Goal: Information Seeking & Learning: Learn about a topic

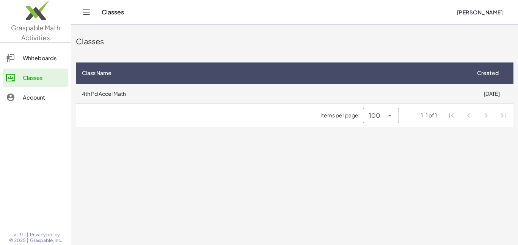
click at [411, 97] on td "4th Pd Accel Math" at bounding box center [273, 94] width 394 height 20
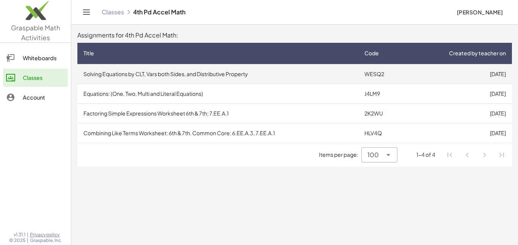
click at [452, 73] on td "8/22/2025" at bounding box center [459, 74] width 106 height 20
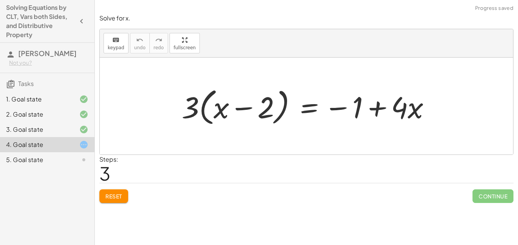
click at [204, 106] on div at bounding box center [309, 107] width 263 height 44
click at [204, 110] on div at bounding box center [309, 107] width 263 height 44
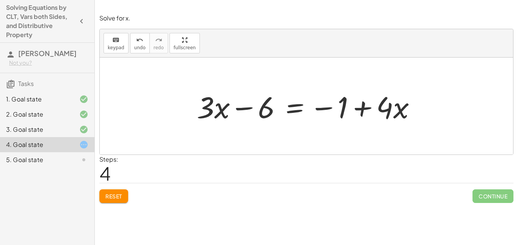
click at [391, 106] on div at bounding box center [309, 106] width 233 height 39
drag, startPoint x: 391, startPoint y: 106, endPoint x: 181, endPoint y: 104, distance: 209.5
click at [181, 104] on div "· 3 · ( + x − 2 ) = + 3 + · 4 · ( + x − 1 ) · 3 · ( + x − 2 ) = + 3 + · 4 · x −…" at bounding box center [307, 106] width 414 height 97
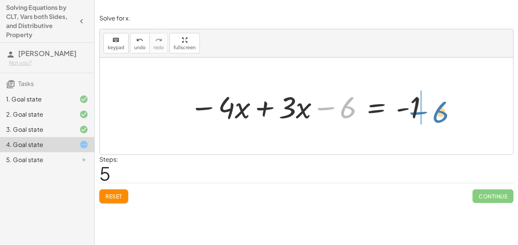
drag, startPoint x: 333, startPoint y: 107, endPoint x: 426, endPoint y: 111, distance: 93.4
click at [426, 111] on div at bounding box center [309, 106] width 247 height 39
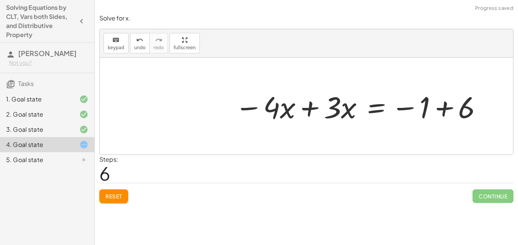
click at [330, 103] on div at bounding box center [359, 106] width 256 height 39
click at [310, 109] on div at bounding box center [359, 106] width 256 height 39
click at [310, 109] on div at bounding box center [307, 106] width 414 height 97
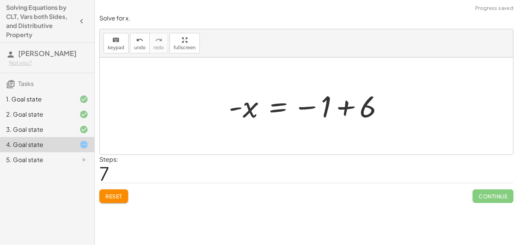
click at [342, 111] on div at bounding box center [309, 107] width 169 height 38
click at [342, 111] on div at bounding box center [307, 106] width 414 height 97
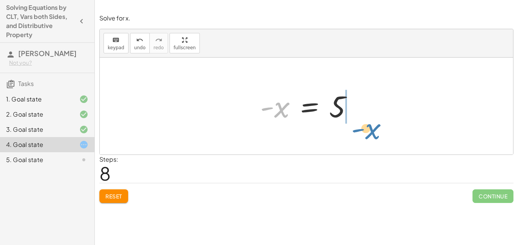
drag, startPoint x: 282, startPoint y: 111, endPoint x: 372, endPoint y: 131, distance: 92.9
click at [372, 131] on div "· 3 · ( + x − 2 ) = + 3 + · 4 · ( + x − 1 ) · 3 · ( + x − 2 ) = + 3 + · 4 · x −…" at bounding box center [307, 106] width 414 height 97
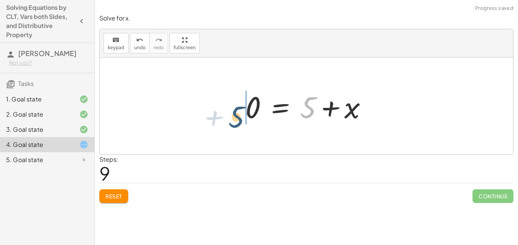
drag, startPoint x: 314, startPoint y: 108, endPoint x: 239, endPoint y: 118, distance: 75.0
click at [239, 118] on div "· 3 · ( + x − 2 ) = + 3 + · 4 · ( + x − 1 ) · 3 · ( + x − 2 ) = + 3 + · 4 · x −…" at bounding box center [306, 106] width 145 height 43
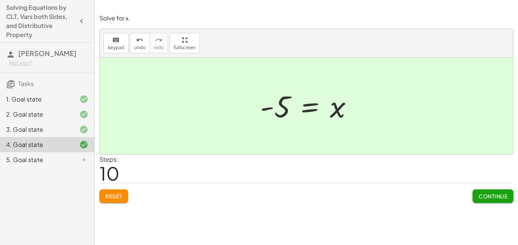
click at [494, 196] on span "Continue" at bounding box center [493, 196] width 29 height 7
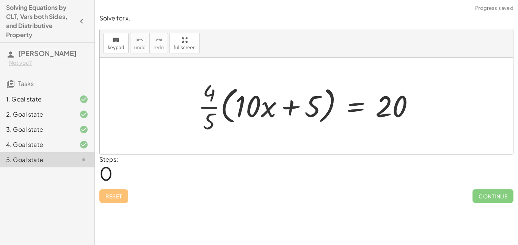
click at [235, 114] on div at bounding box center [309, 106] width 230 height 58
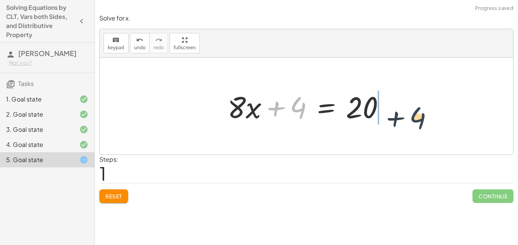
drag, startPoint x: 304, startPoint y: 109, endPoint x: 426, endPoint y: 119, distance: 122.2
click at [426, 119] on div "· · 4 · 5 · ( + · 10 · x + 5 ) = 20 + 4 x = 20 + · 8 · + 4" at bounding box center [307, 106] width 414 height 97
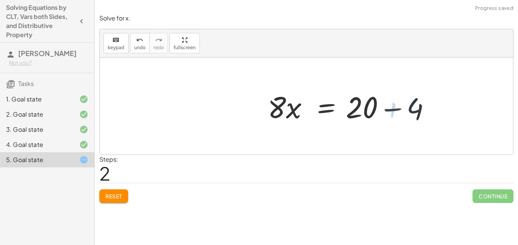
click at [379, 110] on div at bounding box center [354, 106] width 171 height 39
click at [379, 110] on div at bounding box center [329, 106] width 121 height 39
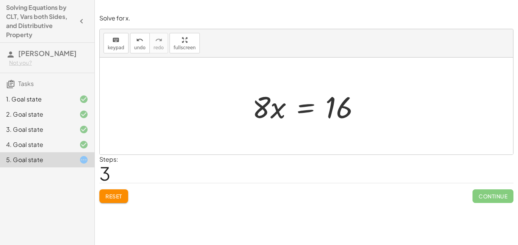
click at [268, 111] on div at bounding box center [309, 106] width 121 height 39
click at [282, 110] on div at bounding box center [309, 106] width 121 height 39
drag, startPoint x: 263, startPoint y: 108, endPoint x: 339, endPoint y: 129, distance: 79.2
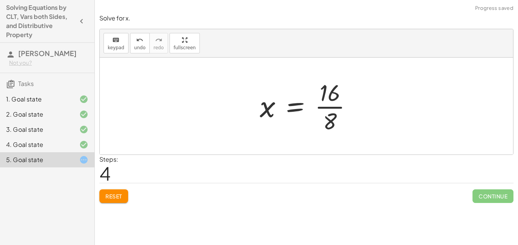
click at [323, 104] on div at bounding box center [309, 106] width 106 height 58
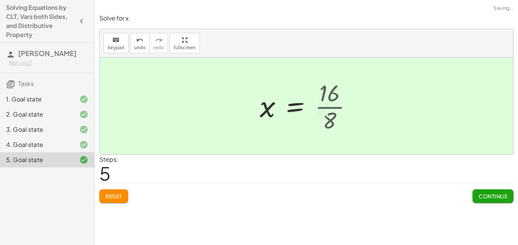
click at [323, 104] on div at bounding box center [302, 107] width 93 height 38
click at [509, 196] on button "Continue" at bounding box center [493, 197] width 41 height 14
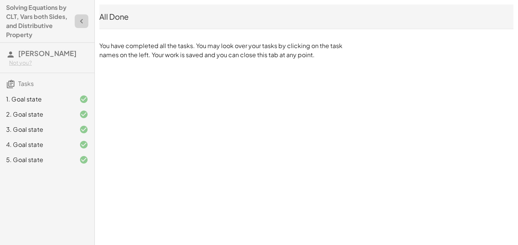
click at [80, 23] on icon "button" at bounding box center [81, 21] width 9 height 9
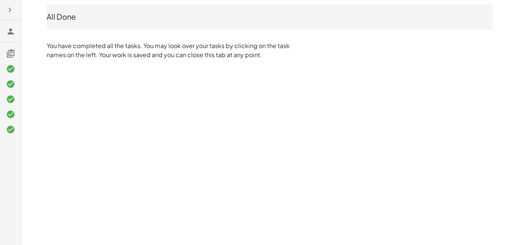
click at [11, 16] on button "button" at bounding box center [10, 10] width 14 height 14
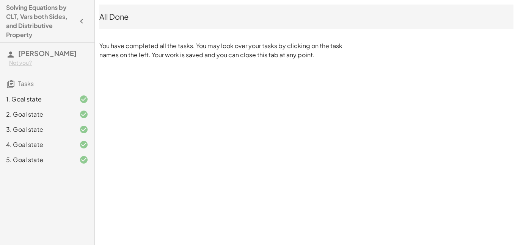
click at [39, 40] on div "Solving Equations by CLT, Vars both Sides, and Distributive Property Ethan Nowi…" at bounding box center [47, 122] width 94 height 245
click at [31, 32] on h4 "Solving Equations by CLT, Vars both Sides, and Distributive Property" at bounding box center [40, 21] width 69 height 36
drag, startPoint x: 97, startPoint y: 20, endPoint x: 139, endPoint y: 31, distance: 43.3
click at [139, 31] on div "All Done You have completed all the tasks. You may look over your tasks by clic…" at bounding box center [306, 32] width 423 height 64
click at [91, 24] on div at bounding box center [83, 21] width 17 height 14
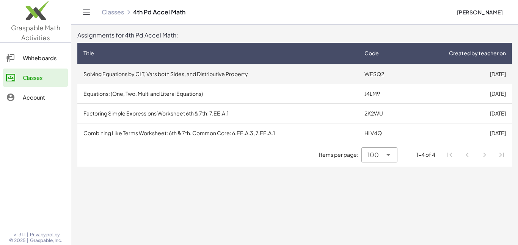
click at [232, 76] on td "Solving Equations by CLT, Vars both Sides, and Distributive Property" at bounding box center [217, 74] width 281 height 20
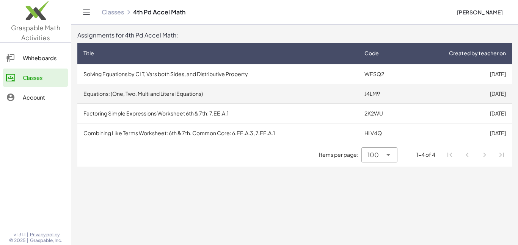
click at [300, 99] on td "Equations: (One, Two, Multi and Literal Equations)" at bounding box center [217, 94] width 281 height 20
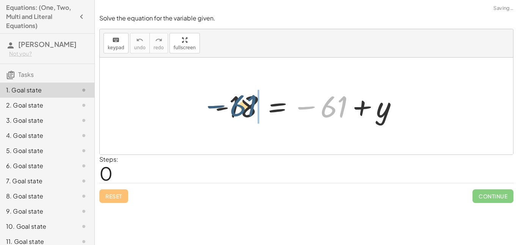
drag, startPoint x: 324, startPoint y: 109, endPoint x: 235, endPoint y: 108, distance: 88.8
click at [235, 108] on div at bounding box center [309, 107] width 196 height 38
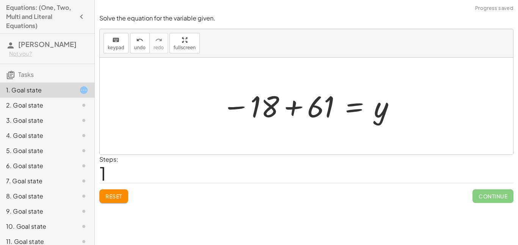
click at [293, 107] on div at bounding box center [309, 107] width 182 height 38
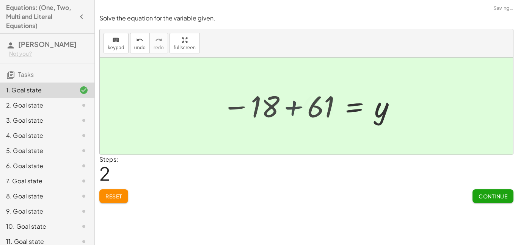
click at [293, 107] on div "- 18 = − 61 + y − 18 = 61 y + 43 − 18 + 61 = y" at bounding box center [349, 106] width 118 height 41
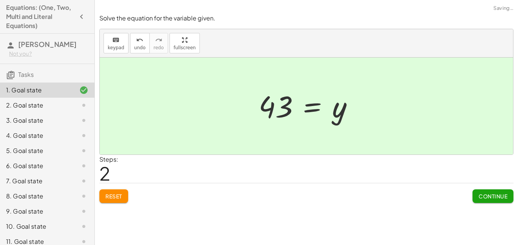
click at [500, 198] on span "Continue" at bounding box center [493, 196] width 29 height 7
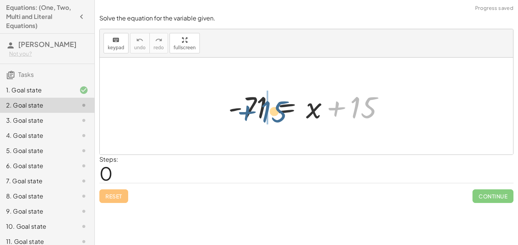
drag, startPoint x: 371, startPoint y: 102, endPoint x: 283, endPoint y: 107, distance: 88.1
click at [283, 107] on div at bounding box center [310, 106] width 170 height 39
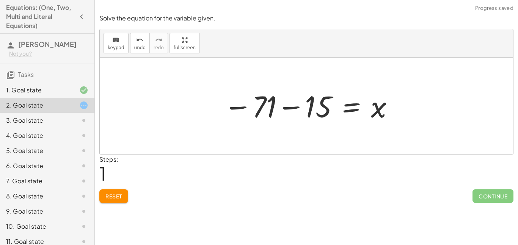
click at [293, 104] on div at bounding box center [309, 107] width 179 height 38
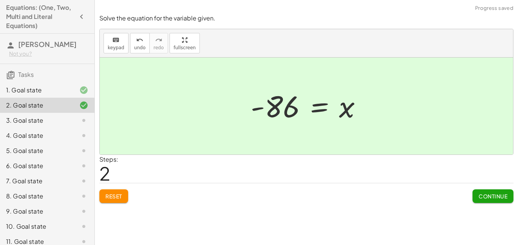
click at [507, 195] on span "Continue" at bounding box center [493, 196] width 29 height 7
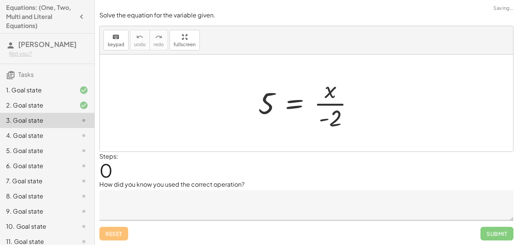
click at [325, 107] on div at bounding box center [309, 103] width 109 height 58
drag, startPoint x: 266, startPoint y: 107, endPoint x: 274, endPoint y: 109, distance: 8.3
click at [274, 109] on div at bounding box center [309, 103] width 109 height 58
drag, startPoint x: 331, startPoint y: 117, endPoint x: 287, endPoint y: 101, distance: 46.6
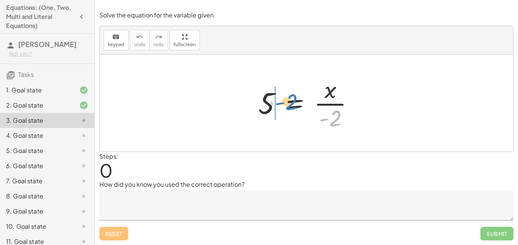
click at [287, 101] on div at bounding box center [309, 103] width 109 height 58
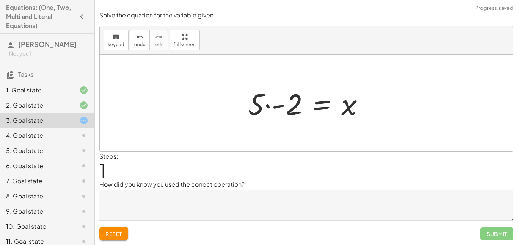
click at [277, 108] on div at bounding box center [309, 103] width 130 height 39
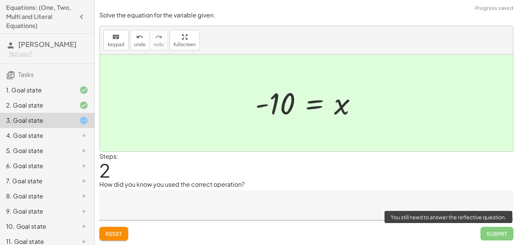
click at [505, 235] on span "Submit" at bounding box center [497, 234] width 33 height 14
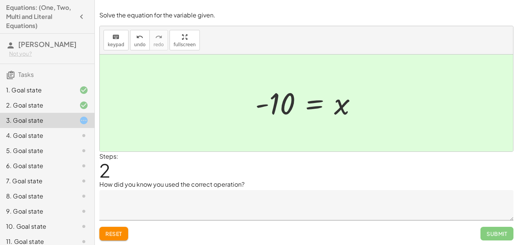
click at [447, 213] on textarea at bounding box center [306, 205] width 414 height 30
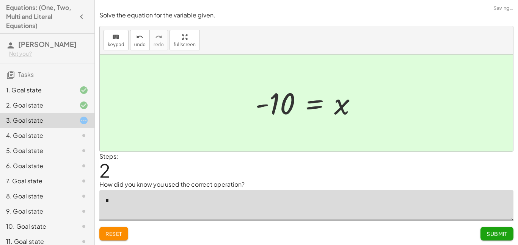
type textarea "*"
click at [129, 238] on div "Reset Submit" at bounding box center [306, 231] width 414 height 20
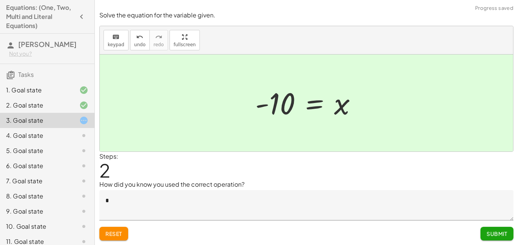
click at [119, 233] on span "Reset" at bounding box center [113, 234] width 17 height 7
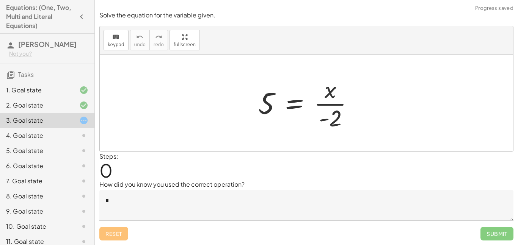
click at [329, 99] on div at bounding box center [309, 103] width 109 height 58
drag, startPoint x: 334, startPoint y: 118, endPoint x: 288, endPoint y: 105, distance: 46.8
click at [288, 105] on div at bounding box center [309, 103] width 109 height 58
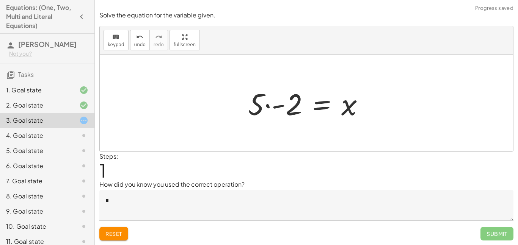
click at [252, 104] on div at bounding box center [309, 103] width 130 height 39
click at [269, 107] on div at bounding box center [309, 103] width 130 height 39
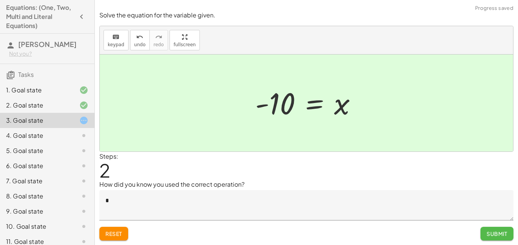
click at [501, 233] on span "Submit" at bounding box center [497, 234] width 21 height 7
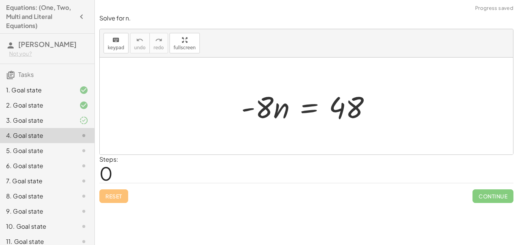
click at [48, 128] on div "2. Goal state" at bounding box center [47, 135] width 94 height 15
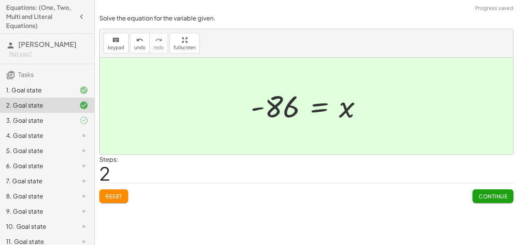
click at [45, 118] on div "3. Goal state" at bounding box center [36, 120] width 61 height 9
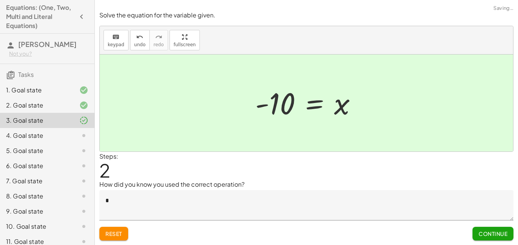
click at [140, 204] on textarea "*" at bounding box center [306, 205] width 414 height 30
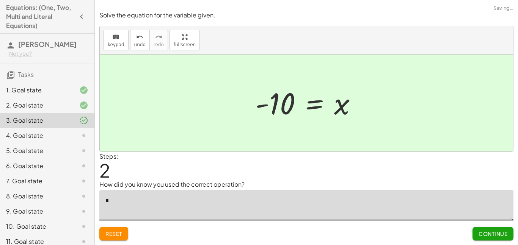
click at [140, 204] on textarea "*" at bounding box center [306, 205] width 414 height 30
type textarea "**********"
click at [494, 236] on span "Submit Changes" at bounding box center [483, 234] width 49 height 7
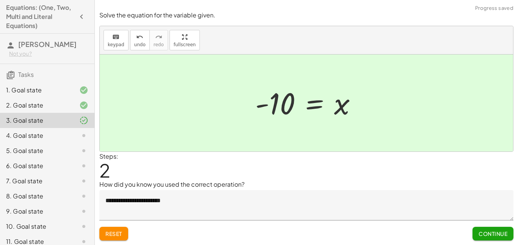
click at [0, 0] on div "**********" at bounding box center [0, 0] width 0 height 0
click at [494, 236] on span "Continue" at bounding box center [493, 234] width 29 height 7
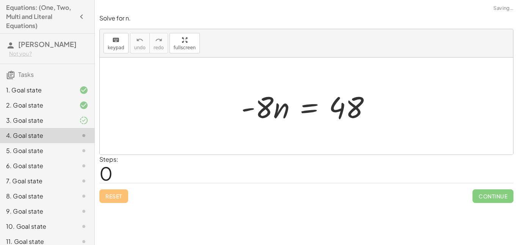
click at [81, 124] on icon at bounding box center [83, 120] width 9 height 9
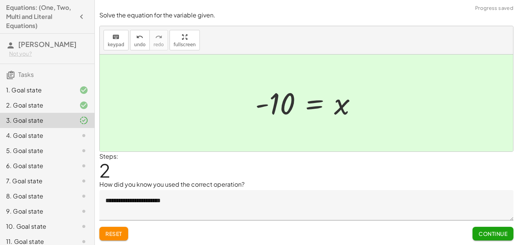
click at [83, 159] on div "4. Goal state" at bounding box center [47, 166] width 94 height 15
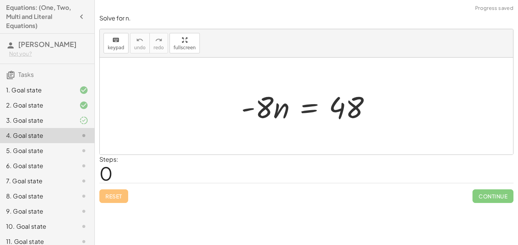
click at [264, 109] on div at bounding box center [310, 106] width 144 height 39
click at [280, 115] on div at bounding box center [310, 106] width 144 height 39
click at [345, 111] on div at bounding box center [310, 106] width 144 height 39
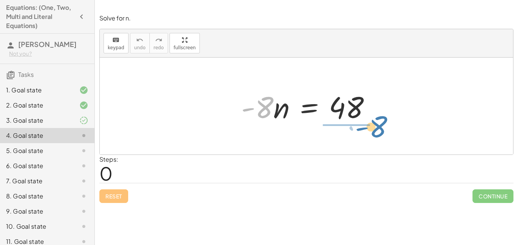
drag, startPoint x: 263, startPoint y: 109, endPoint x: 377, endPoint y: 129, distance: 115.8
click at [377, 129] on div "· - 8 · n · - 8 · n = 48" at bounding box center [307, 106] width 414 height 97
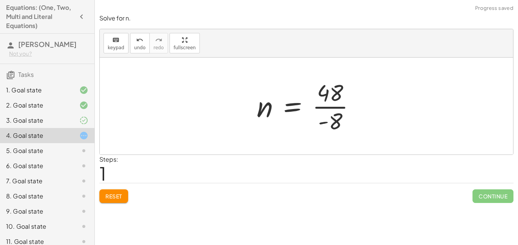
click at [343, 108] on div at bounding box center [309, 106] width 113 height 58
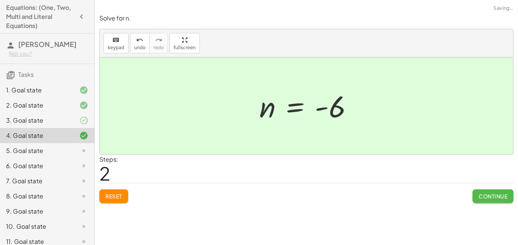
click at [498, 198] on span "Continue" at bounding box center [493, 196] width 29 height 7
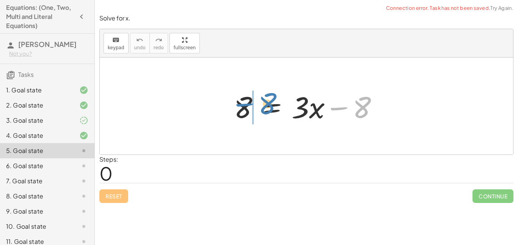
drag, startPoint x: 362, startPoint y: 100, endPoint x: 267, endPoint y: 96, distance: 94.9
click at [267, 96] on div at bounding box center [309, 106] width 158 height 39
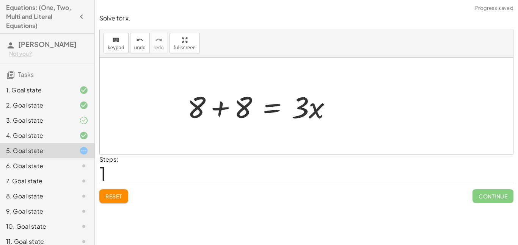
click at [235, 105] on div at bounding box center [263, 106] width 158 height 39
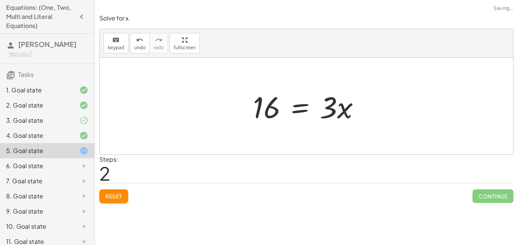
click at [332, 112] on div at bounding box center [309, 106] width 121 height 39
drag, startPoint x: 330, startPoint y: 107, endPoint x: 256, endPoint y: 130, distance: 77.8
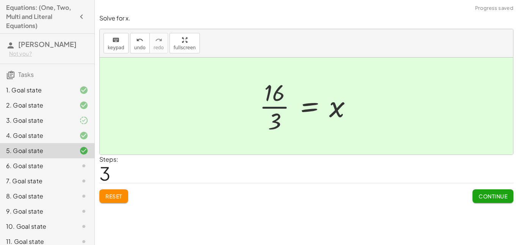
click at [261, 111] on div at bounding box center [309, 106] width 106 height 58
click at [483, 190] on button "Continue" at bounding box center [493, 197] width 41 height 14
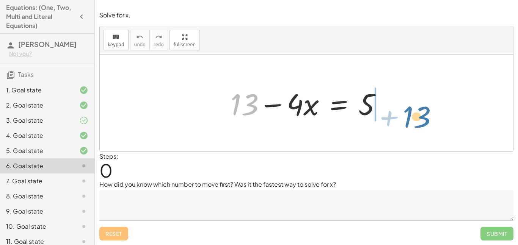
drag, startPoint x: 241, startPoint y: 102, endPoint x: 412, endPoint y: 114, distance: 171.9
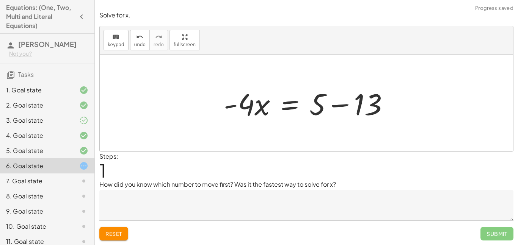
click at [350, 105] on div at bounding box center [309, 103] width 179 height 39
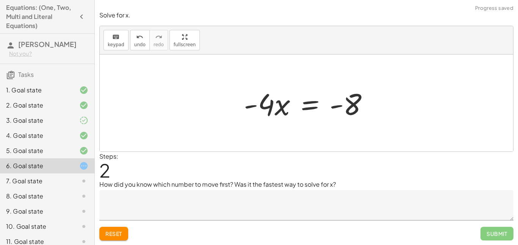
click at [276, 109] on div at bounding box center [309, 103] width 139 height 39
click at [265, 104] on div at bounding box center [309, 103] width 139 height 39
drag, startPoint x: 265, startPoint y: 104, endPoint x: 376, endPoint y: 130, distance: 113.7
click at [376, 130] on div "+ 13 − · 4 · x = 5 · - 4 · x = + 5 − 13 · - 4 · 4 · x = - - 8" at bounding box center [307, 103] width 414 height 97
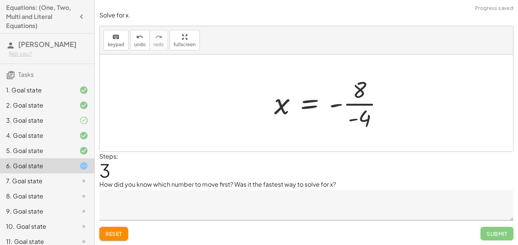
click at [359, 99] on div at bounding box center [332, 103] width 123 height 58
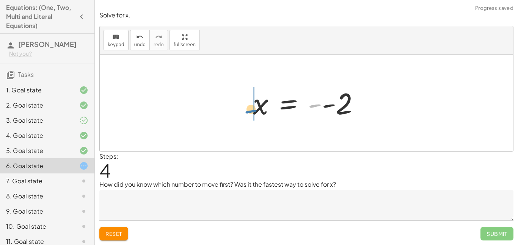
drag, startPoint x: 312, startPoint y: 105, endPoint x: 245, endPoint y: 110, distance: 66.6
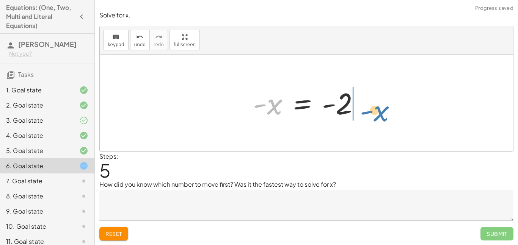
drag, startPoint x: 271, startPoint y: 111, endPoint x: 379, endPoint y: 117, distance: 108.7
click at [379, 117] on div "+ 13 − · 4 · x = 5 · - 4 · x = + 5 − 13 · - 4 · x = - 8 x = - · 8 · - 4 x = - -…" at bounding box center [307, 103] width 414 height 97
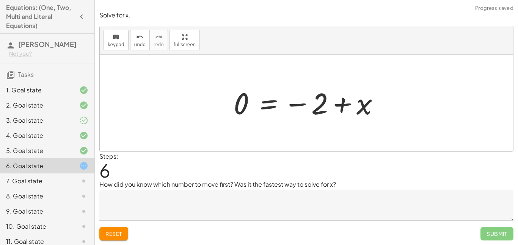
click at [365, 106] on div at bounding box center [309, 104] width 159 height 38
drag, startPoint x: 322, startPoint y: 102, endPoint x: 233, endPoint y: 106, distance: 89.3
click at [233, 106] on div at bounding box center [309, 104] width 159 height 38
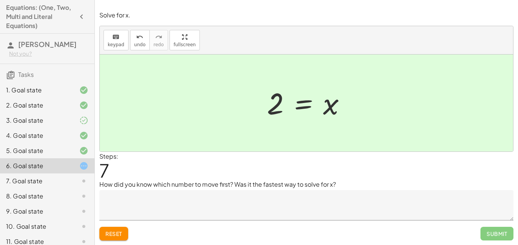
click at [369, 215] on textarea at bounding box center [306, 205] width 414 height 30
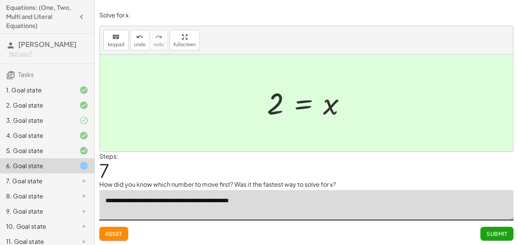
type textarea "**********"
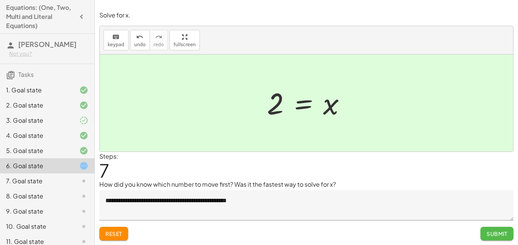
click at [500, 236] on span "Submit" at bounding box center [497, 234] width 21 height 7
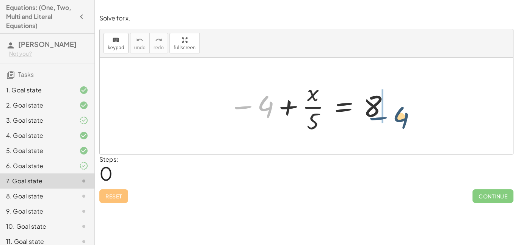
drag, startPoint x: 250, startPoint y: 109, endPoint x: 391, endPoint y: 118, distance: 141.1
click at [391, 118] on div at bounding box center [309, 106] width 169 height 58
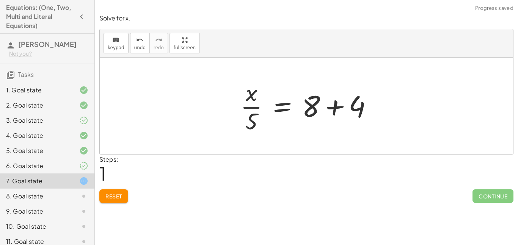
click at [335, 104] on div at bounding box center [310, 106] width 146 height 58
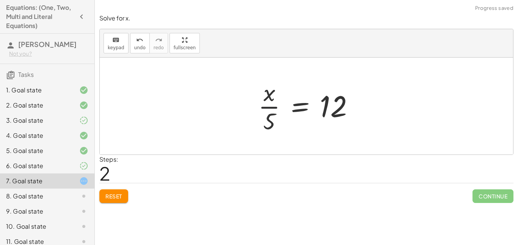
click at [273, 110] on div at bounding box center [310, 106] width 110 height 58
drag, startPoint x: 268, startPoint y: 98, endPoint x: 277, endPoint y: 109, distance: 14.1
click at [277, 109] on div at bounding box center [310, 106] width 110 height 58
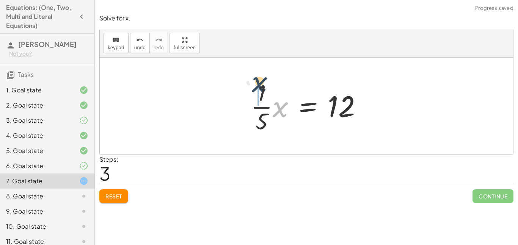
drag, startPoint x: 286, startPoint y: 112, endPoint x: 266, endPoint y: 90, distance: 29.5
click at [266, 90] on div at bounding box center [309, 106] width 125 height 58
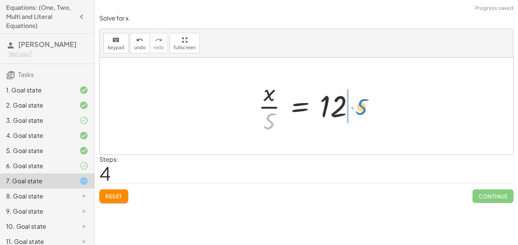
drag, startPoint x: 274, startPoint y: 120, endPoint x: 366, endPoint y: 106, distance: 93.3
click at [366, 106] on div "− 4 + · x · 5 = 8 · x · 5 = + 8 + 4 · x · 5 = 12 · · 1 · 5 · x = 12 · x · 1 · 5…" at bounding box center [307, 106] width 414 height 97
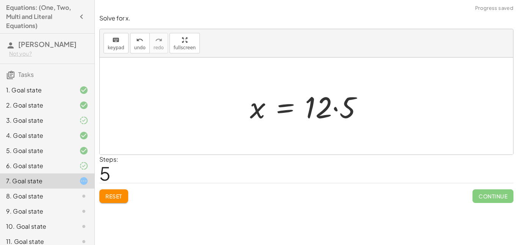
click at [329, 108] on div at bounding box center [309, 106] width 126 height 39
click at [334, 107] on div at bounding box center [309, 106] width 126 height 39
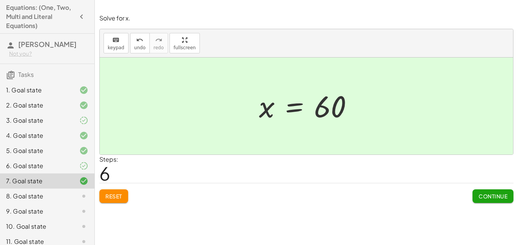
click at [497, 196] on span "Continue" at bounding box center [493, 196] width 29 height 7
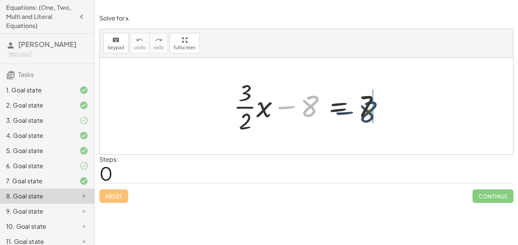
drag, startPoint x: 302, startPoint y: 105, endPoint x: 378, endPoint y: 112, distance: 76.2
click at [378, 112] on div at bounding box center [309, 106] width 159 height 58
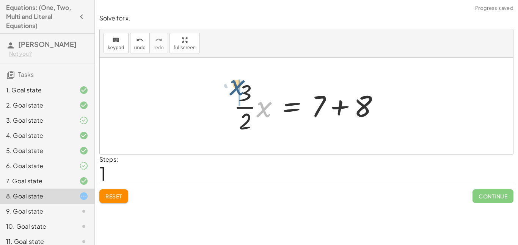
drag, startPoint x: 263, startPoint y: 108, endPoint x: 238, endPoint y: 87, distance: 33.1
click at [238, 87] on div at bounding box center [309, 106] width 159 height 58
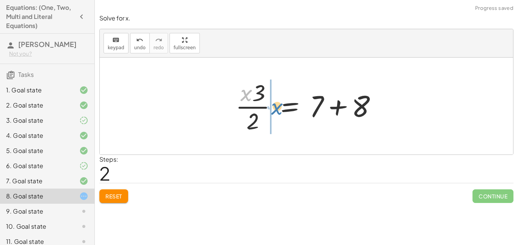
drag, startPoint x: 239, startPoint y: 93, endPoint x: 271, endPoint y: 106, distance: 34.2
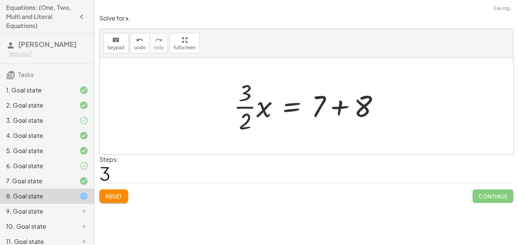
click at [244, 109] on div at bounding box center [309, 106] width 159 height 58
click at [244, 109] on div at bounding box center [304, 106] width 170 height 39
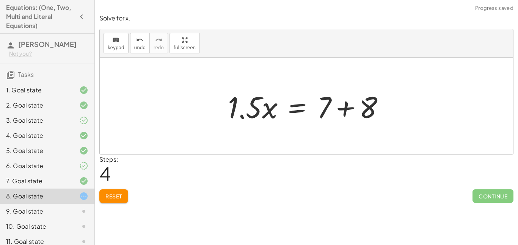
click at [267, 117] on div at bounding box center [309, 106] width 170 height 39
click at [343, 101] on div at bounding box center [309, 106] width 170 height 39
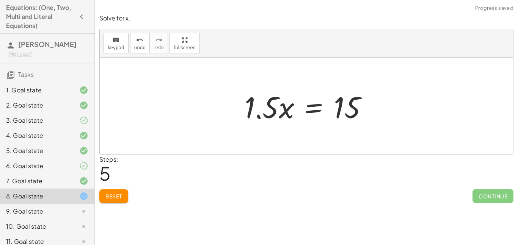
click at [271, 110] on div at bounding box center [309, 106] width 137 height 39
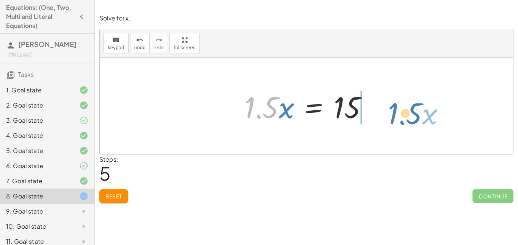
drag, startPoint x: 272, startPoint y: 109, endPoint x: 415, endPoint y: 115, distance: 143.2
click at [415, 115] on div "+ · · 3 · 2 · x − 8 = 7 · · 3 · 2 · x = + 7 + 8 · x · 3 · 2 = + 7 + 8 · · 3 · 2…" at bounding box center [307, 106] width 414 height 97
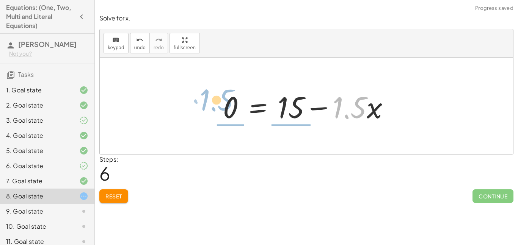
drag, startPoint x: 360, startPoint y: 113, endPoint x: 230, endPoint y: 107, distance: 130.3
click at [230, 107] on div at bounding box center [309, 106] width 180 height 39
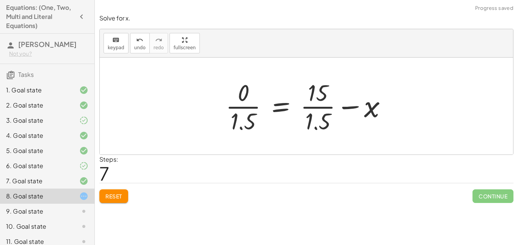
click at [115, 196] on span "Reset" at bounding box center [113, 196] width 17 height 7
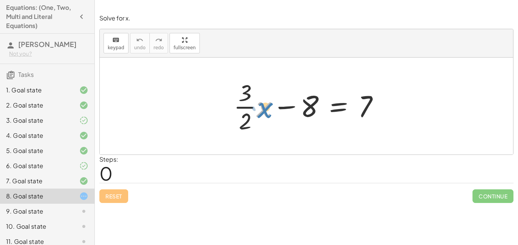
click at [260, 106] on div at bounding box center [309, 106] width 159 height 58
click at [312, 105] on div at bounding box center [309, 106] width 159 height 58
click at [291, 106] on div at bounding box center [309, 106] width 159 height 58
drag, startPoint x: 291, startPoint y: 106, endPoint x: 376, endPoint y: 116, distance: 84.8
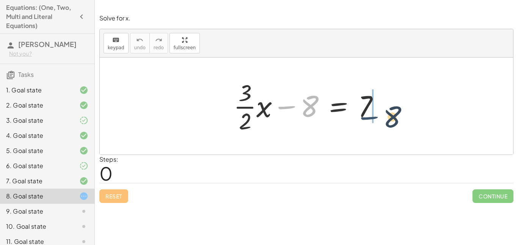
click at [376, 116] on div at bounding box center [309, 106] width 159 height 58
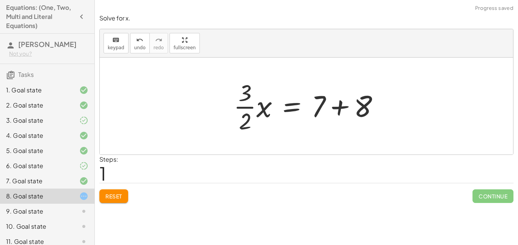
click at [383, 108] on div at bounding box center [309, 106] width 159 height 58
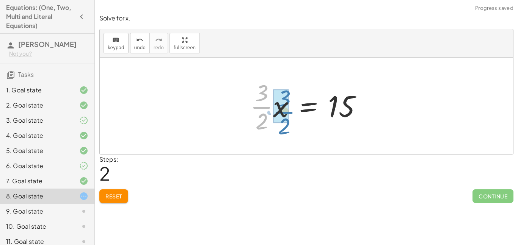
drag, startPoint x: 266, startPoint y: 107, endPoint x: 288, endPoint y: 111, distance: 22.8
click at [265, 120] on div at bounding box center [310, 106] width 126 height 58
drag, startPoint x: 263, startPoint y: 89, endPoint x: 269, endPoint y: 94, distance: 8.4
click at [269, 94] on div at bounding box center [310, 106] width 126 height 58
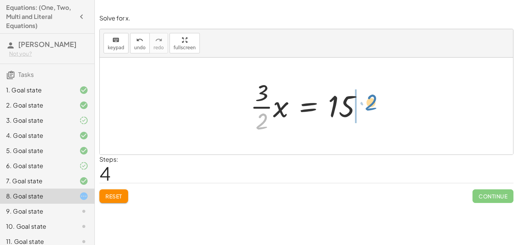
drag, startPoint x: 254, startPoint y: 127, endPoint x: 364, endPoint y: 109, distance: 111.6
click at [364, 109] on div at bounding box center [310, 106] width 126 height 58
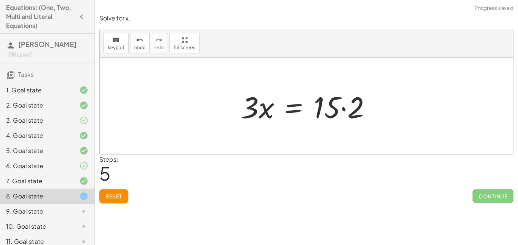
click at [345, 110] on div at bounding box center [310, 106] width 144 height 39
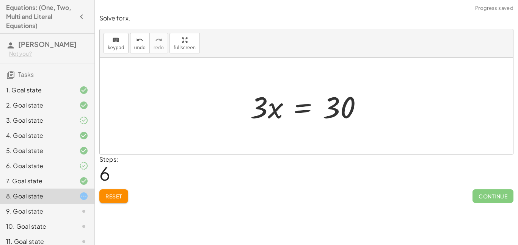
click at [267, 109] on div at bounding box center [310, 106] width 126 height 39
drag, startPoint x: 262, startPoint y: 107, endPoint x: 347, endPoint y: 140, distance: 91.3
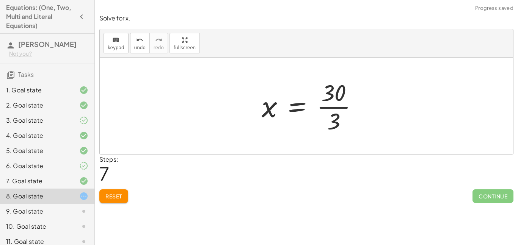
click at [341, 102] on div at bounding box center [313, 106] width 110 height 58
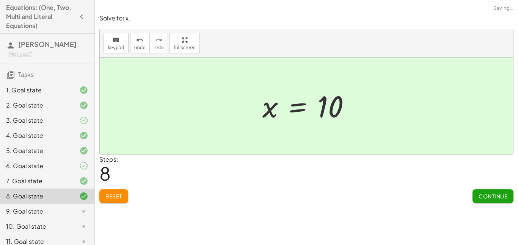
click at [492, 192] on button "Continue" at bounding box center [493, 197] width 41 height 14
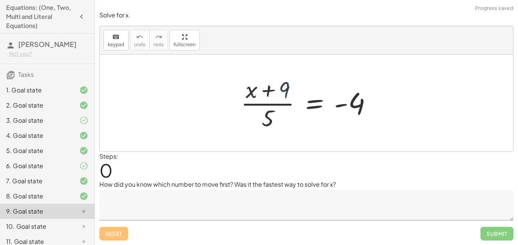
click at [283, 88] on div at bounding box center [309, 103] width 145 height 58
drag, startPoint x: 270, startPoint y: 115, endPoint x: 375, endPoint y: 113, distance: 105.1
click at [375, 113] on div at bounding box center [309, 103] width 145 height 58
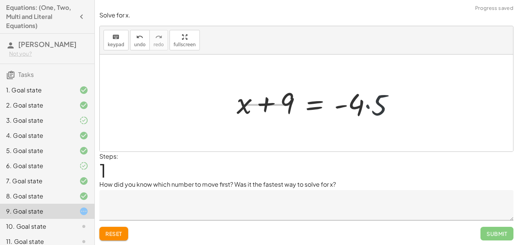
click at [374, 112] on div at bounding box center [318, 103] width 173 height 39
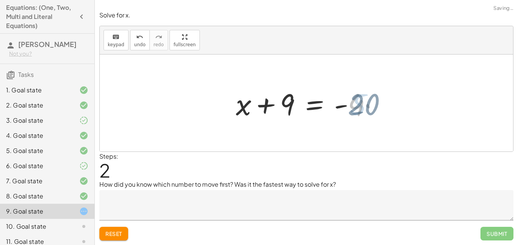
drag, startPoint x: 374, startPoint y: 112, endPoint x: 373, endPoint y: 117, distance: 4.9
click at [373, 117] on div at bounding box center [314, 103] width 165 height 39
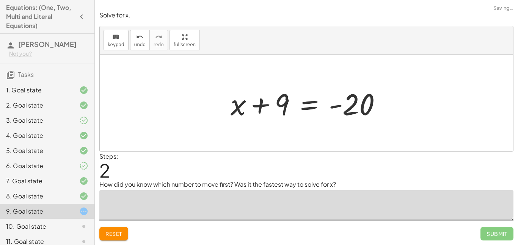
click at [251, 195] on textarea at bounding box center [306, 205] width 414 height 30
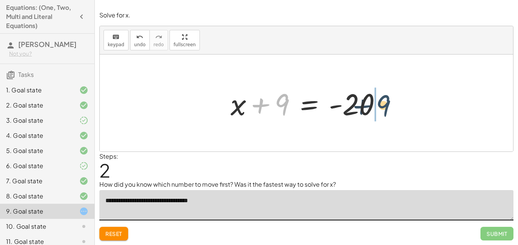
drag, startPoint x: 281, startPoint y: 105, endPoint x: 393, endPoint y: 108, distance: 111.6
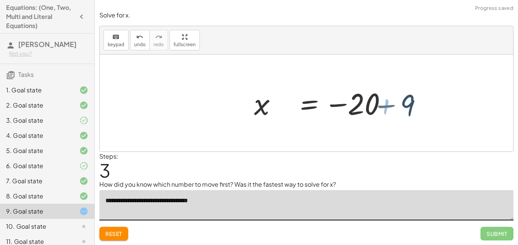
click at [388, 108] on div at bounding box center [357, 104] width 174 height 38
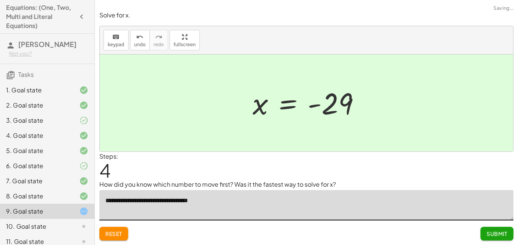
type textarea "**********"
click at [497, 226] on div "Submit" at bounding box center [497, 231] width 33 height 20
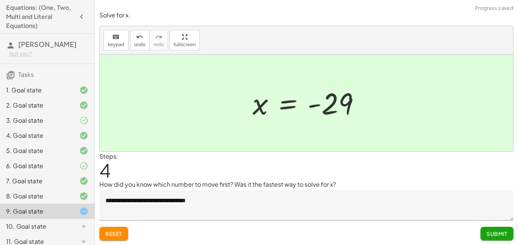
click at [502, 233] on span "Submit" at bounding box center [497, 234] width 21 height 7
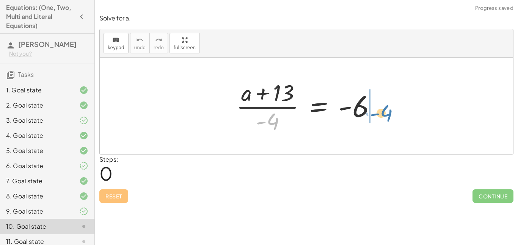
drag, startPoint x: 275, startPoint y: 120, endPoint x: 388, endPoint y: 112, distance: 113.8
click at [388, 112] on div "· - 4 · ( + a + 13 ) · - 4 = - 6" at bounding box center [307, 106] width 414 height 97
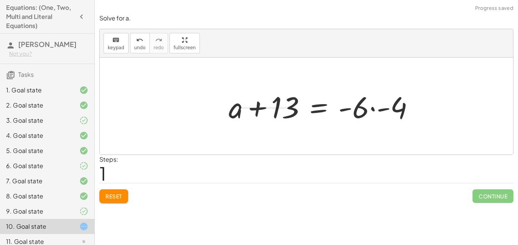
click at [379, 109] on div at bounding box center [324, 106] width 199 height 39
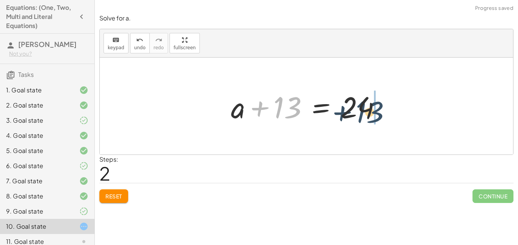
drag, startPoint x: 283, startPoint y: 102, endPoint x: 383, endPoint y: 110, distance: 100.4
click at [383, 110] on div at bounding box center [309, 106] width 164 height 39
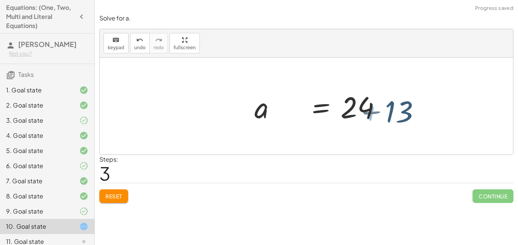
click at [383, 110] on div at bounding box center [365, 106] width 164 height 39
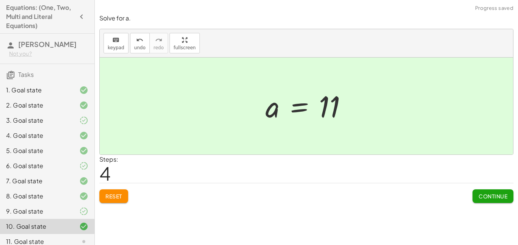
click at [501, 197] on span "Continue" at bounding box center [493, 196] width 29 height 7
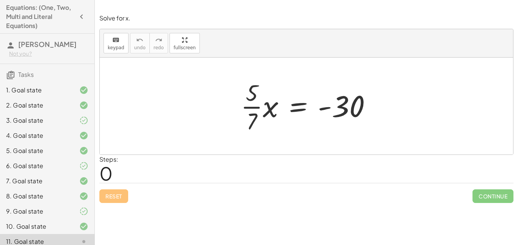
click at [252, 107] on div at bounding box center [309, 106] width 145 height 58
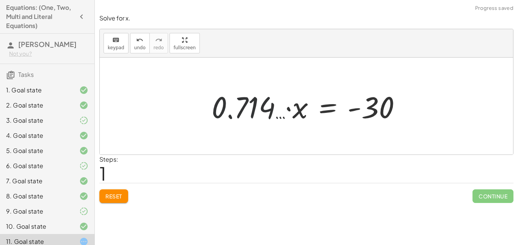
drag, startPoint x: 278, startPoint y: 121, endPoint x: 288, endPoint y: 120, distance: 10.0
click at [288, 120] on div at bounding box center [309, 106] width 203 height 39
click at [290, 113] on div at bounding box center [309, 106] width 203 height 39
click at [288, 110] on div at bounding box center [309, 106] width 203 height 39
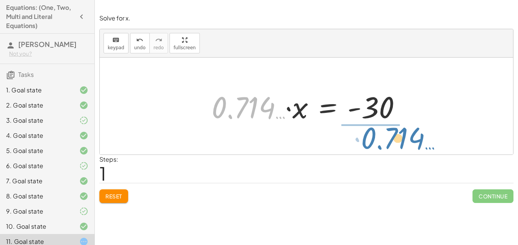
drag, startPoint x: 268, startPoint y: 106, endPoint x: 417, endPoint y: 137, distance: 152.6
click at [417, 137] on div "· · 5 · 7 · x = - 30 · 0.714 … · x · · x = - 30 0.714 …" at bounding box center [307, 106] width 414 height 97
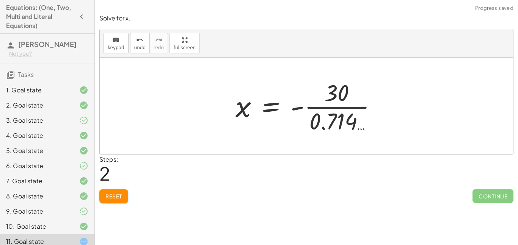
click at [362, 107] on div at bounding box center [309, 106] width 155 height 58
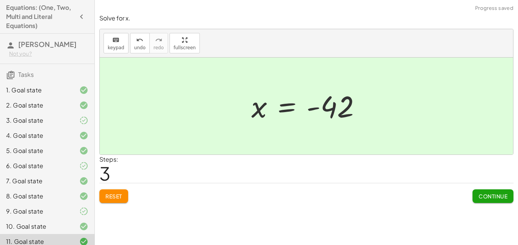
click at [505, 201] on button "Continue" at bounding box center [493, 197] width 41 height 14
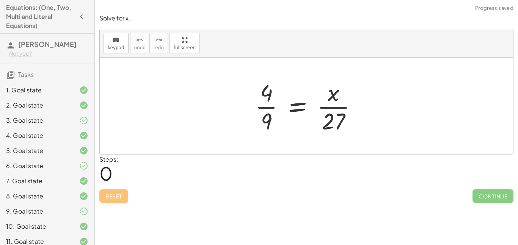
click at [336, 113] on div at bounding box center [309, 106] width 115 height 58
click at [335, 107] on div at bounding box center [309, 106] width 115 height 58
click at [273, 106] on div at bounding box center [309, 106] width 115 height 58
click at [273, 106] on div at bounding box center [279, 106] width 176 height 58
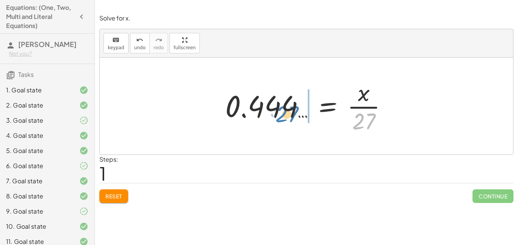
drag, startPoint x: 370, startPoint y: 116, endPoint x: 301, endPoint y: 108, distance: 69.9
click at [301, 108] on div at bounding box center [310, 106] width 176 height 58
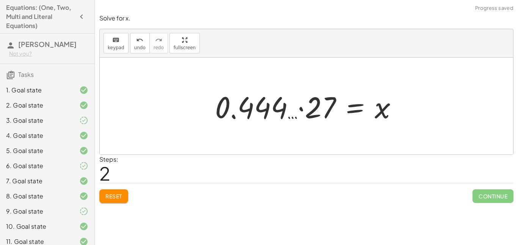
click at [301, 108] on div at bounding box center [309, 106] width 197 height 39
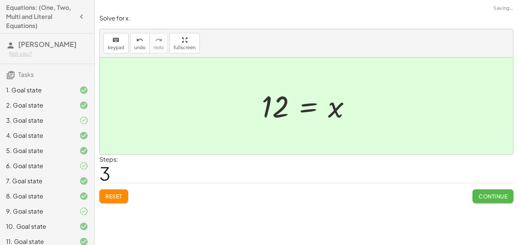
click at [500, 195] on span "Continue" at bounding box center [493, 196] width 29 height 7
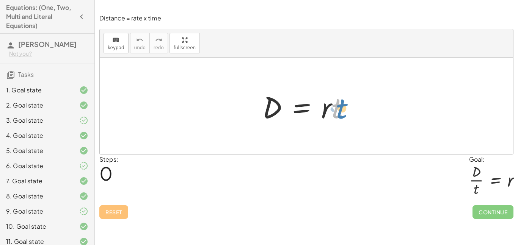
drag, startPoint x: 338, startPoint y: 107, endPoint x: 342, endPoint y: 108, distance: 4.2
click at [342, 108] on div at bounding box center [310, 106] width 102 height 39
drag, startPoint x: 342, startPoint y: 108, endPoint x: 264, endPoint y: 137, distance: 82.9
click at [264, 137] on div "· t · r D = · r · t" at bounding box center [307, 106] width 414 height 97
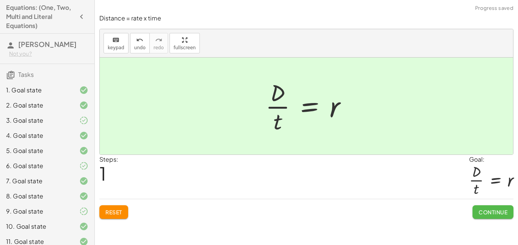
click at [500, 212] on span "Continue" at bounding box center [493, 212] width 29 height 7
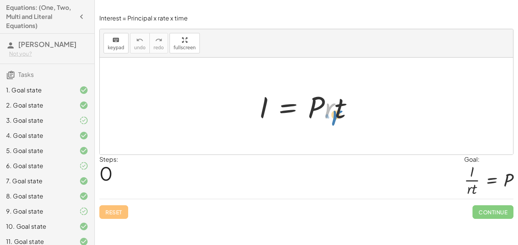
drag, startPoint x: 332, startPoint y: 110, endPoint x: 336, endPoint y: 113, distance: 5.7
click at [336, 113] on div at bounding box center [309, 106] width 108 height 39
click at [341, 105] on div at bounding box center [309, 106] width 108 height 39
click at [341, 104] on div at bounding box center [309, 106] width 108 height 39
drag, startPoint x: 341, startPoint y: 104, endPoint x: 279, endPoint y: 129, distance: 67.1
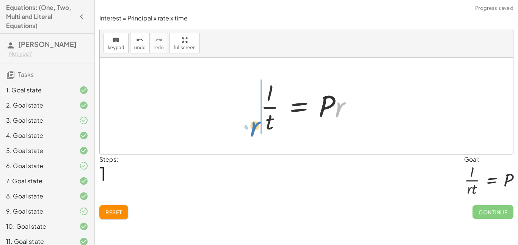
drag, startPoint x: 336, startPoint y: 113, endPoint x: 251, endPoint y: 132, distance: 86.7
click at [251, 132] on div "I = · P · r · t · r I = · P · r · t ·" at bounding box center [306, 106] width 115 height 62
click at [251, 132] on div at bounding box center [292, 106] width 120 height 58
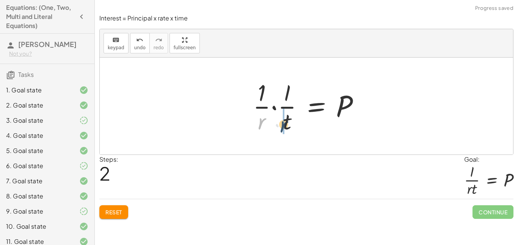
drag, startPoint x: 263, startPoint y: 120, endPoint x: 285, endPoint y: 123, distance: 22.2
click at [285, 123] on div at bounding box center [309, 106] width 120 height 58
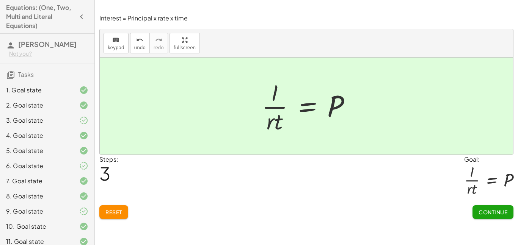
click at [511, 209] on button "Continue" at bounding box center [493, 213] width 41 height 14
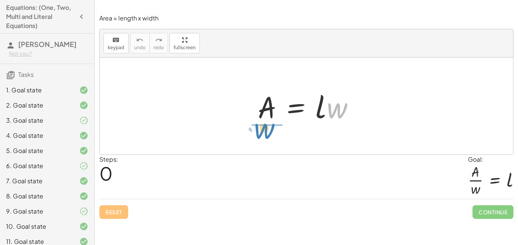
drag, startPoint x: 335, startPoint y: 112, endPoint x: 262, endPoint y: 135, distance: 76.3
click at [262, 135] on div "· w A = · l · w" at bounding box center [307, 106] width 414 height 97
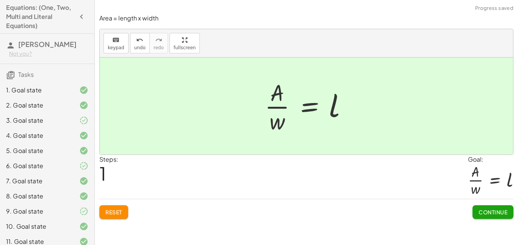
click at [497, 209] on button "Continue" at bounding box center [493, 213] width 41 height 14
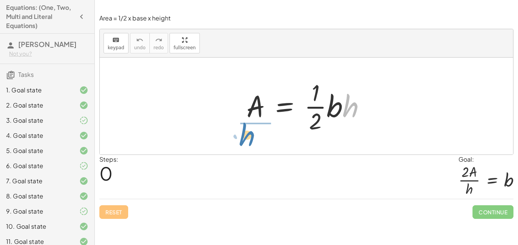
drag, startPoint x: 348, startPoint y: 107, endPoint x: 245, endPoint y: 135, distance: 107.4
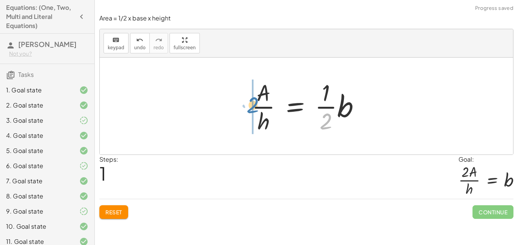
drag, startPoint x: 327, startPoint y: 117, endPoint x: 252, endPoint y: 99, distance: 76.9
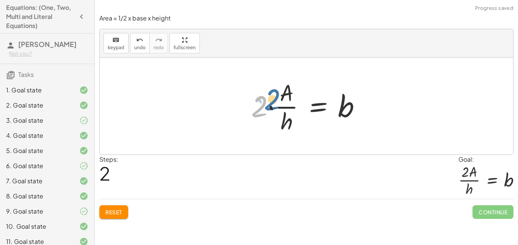
drag, startPoint x: 259, startPoint y: 110, endPoint x: 271, endPoint y: 103, distance: 14.3
click at [271, 103] on div at bounding box center [309, 106] width 124 height 58
drag, startPoint x: 261, startPoint y: 108, endPoint x: 282, endPoint y: 96, distance: 24.0
click at [282, 96] on div at bounding box center [309, 106] width 124 height 58
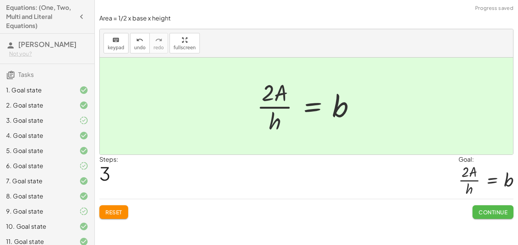
click at [506, 217] on button "Continue" at bounding box center [493, 213] width 41 height 14
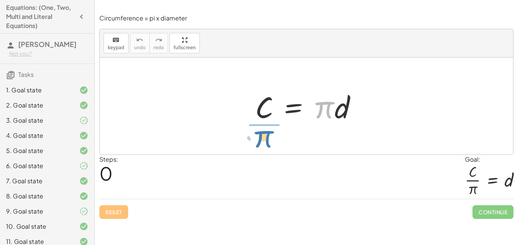
drag, startPoint x: 328, startPoint y: 105, endPoint x: 268, endPoint y: 134, distance: 66.7
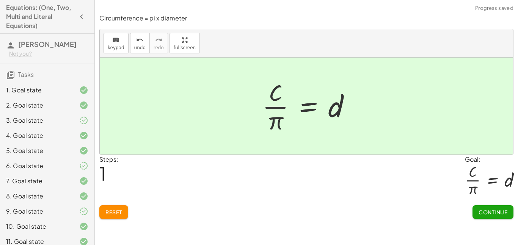
click at [486, 213] on span "Continue" at bounding box center [493, 212] width 29 height 7
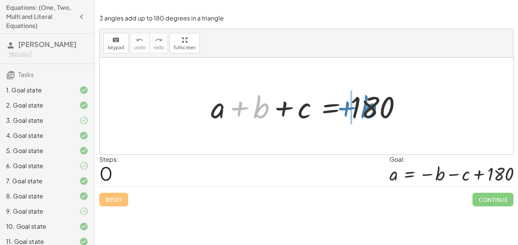
drag, startPoint x: 261, startPoint y: 105, endPoint x: 368, endPoint y: 105, distance: 106.6
click at [368, 105] on div at bounding box center [309, 106] width 205 height 39
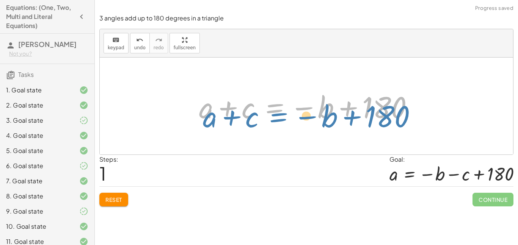
click at [300, 114] on div at bounding box center [309, 106] width 228 height 39
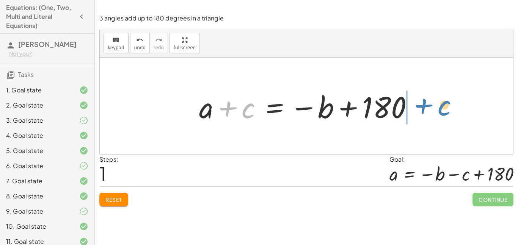
drag, startPoint x: 247, startPoint y: 109, endPoint x: 441, endPoint y: 105, distance: 194.3
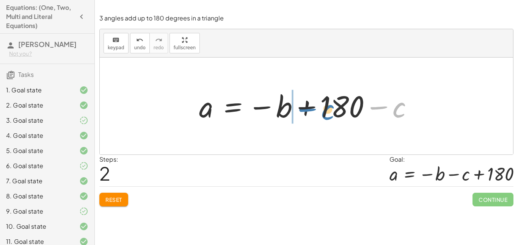
drag, startPoint x: 401, startPoint y: 112, endPoint x: 330, endPoint y: 114, distance: 71.7
click at [330, 114] on div at bounding box center [309, 107] width 228 height 38
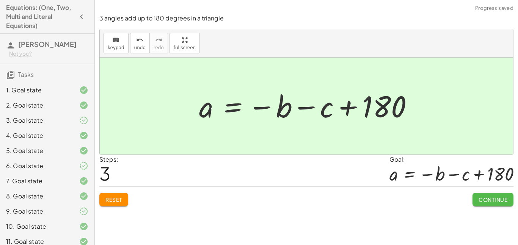
click at [495, 197] on span "Continue" at bounding box center [493, 200] width 29 height 7
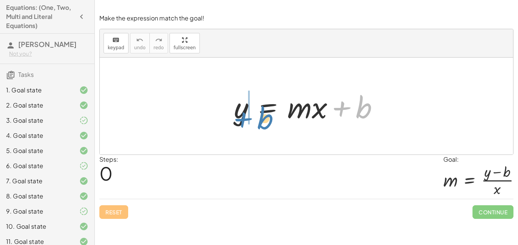
drag, startPoint x: 365, startPoint y: 103, endPoint x: 266, endPoint y: 114, distance: 99.3
click at [266, 114] on div at bounding box center [309, 106] width 159 height 39
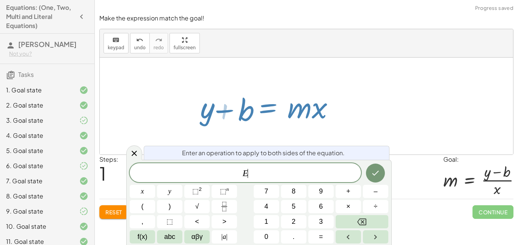
scroll to position [0, 0]
click at [357, 132] on div at bounding box center [307, 106] width 414 height 97
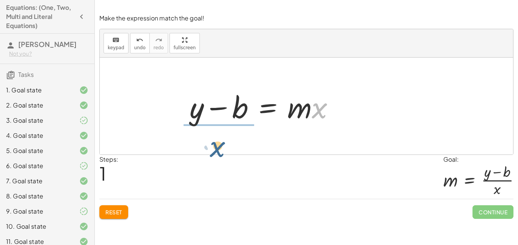
drag, startPoint x: 321, startPoint y: 108, endPoint x: 218, endPoint y: 146, distance: 110.0
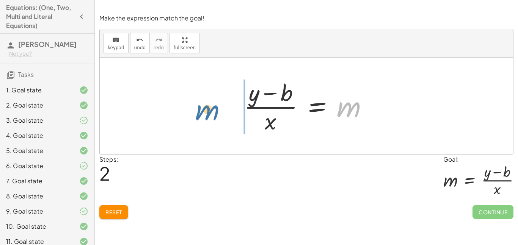
drag, startPoint x: 351, startPoint y: 107, endPoint x: 203, endPoint y: 110, distance: 148.4
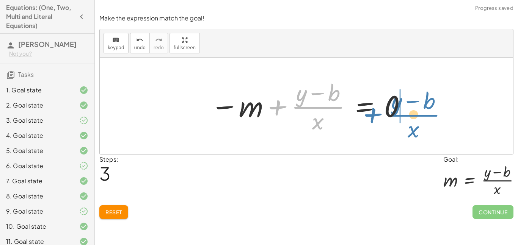
drag, startPoint x: 278, startPoint y: 105, endPoint x: 380, endPoint y: 111, distance: 102.2
click at [380, 111] on div at bounding box center [309, 106] width 205 height 58
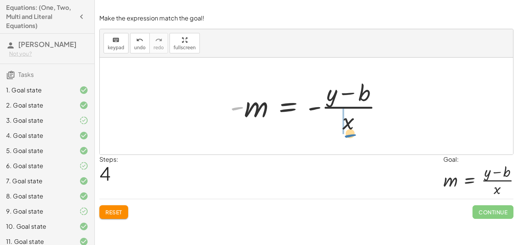
drag, startPoint x: 242, startPoint y: 110, endPoint x: 356, endPoint y: 136, distance: 117.3
click at [356, 136] on div "y = + · m · x + b + y − b = · m · x · ( + y − b ) · x = m − m + · ( + y − b ) ·…" at bounding box center [307, 106] width 176 height 62
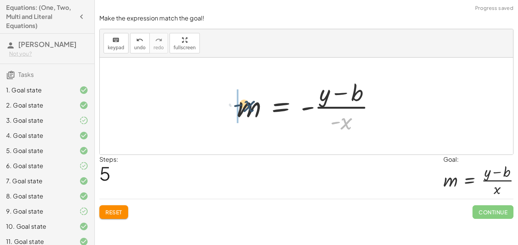
drag, startPoint x: 347, startPoint y: 123, endPoint x: 242, endPoint y: 104, distance: 106.1
click at [242, 104] on div at bounding box center [309, 106] width 152 height 58
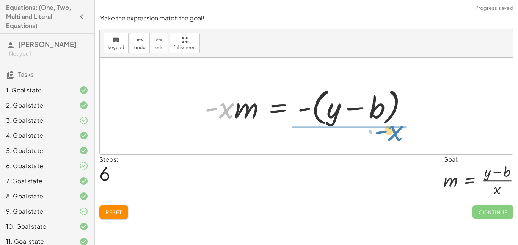
drag, startPoint x: 224, startPoint y: 107, endPoint x: 392, endPoint y: 131, distance: 170.2
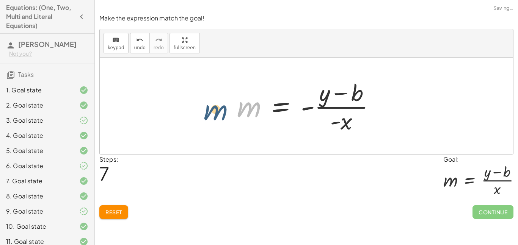
drag, startPoint x: 255, startPoint y: 104, endPoint x: 219, endPoint y: 106, distance: 36.9
click at [219, 106] on div "y = + · m · x + b + y − b = · m · x · ( + y − b ) · x = m − m + · ( + y − b ) ·…" at bounding box center [307, 106] width 414 height 97
click at [123, 214] on button "Reset" at bounding box center [113, 213] width 29 height 14
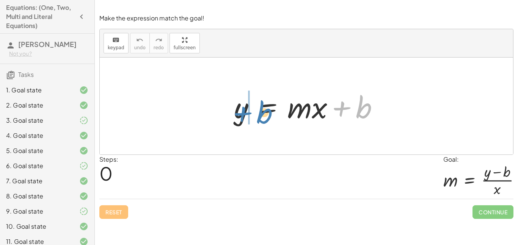
drag, startPoint x: 358, startPoint y: 115, endPoint x: 261, endPoint y: 120, distance: 97.3
click at [261, 120] on div at bounding box center [309, 106] width 159 height 39
click at [359, 112] on div at bounding box center [309, 106] width 159 height 39
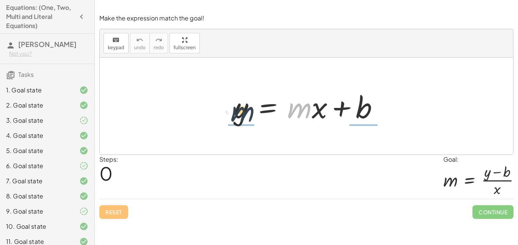
drag, startPoint x: 301, startPoint y: 112, endPoint x: 229, endPoint y: 112, distance: 72.5
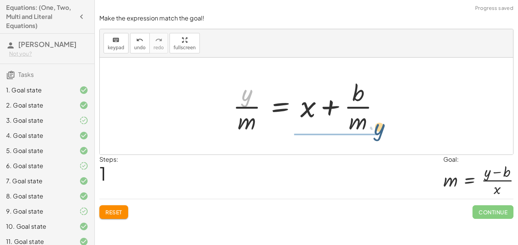
drag, startPoint x: 248, startPoint y: 99, endPoint x: 380, endPoint y: 133, distance: 136.2
click at [380, 133] on div at bounding box center [309, 106] width 160 height 58
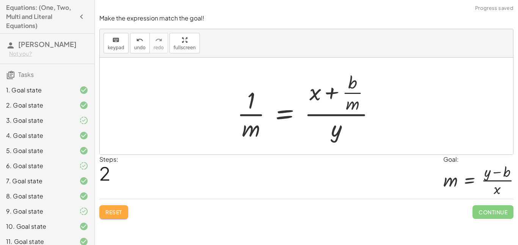
click at [118, 209] on span "Reset" at bounding box center [113, 212] width 17 height 7
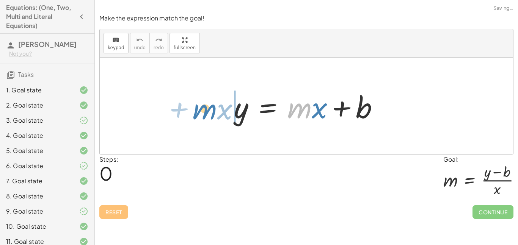
drag, startPoint x: 302, startPoint y: 110, endPoint x: 208, endPoint y: 111, distance: 94.5
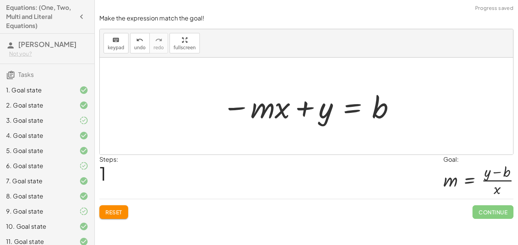
click at [118, 214] on span "Reset" at bounding box center [113, 212] width 17 height 7
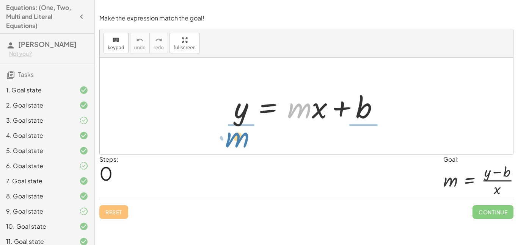
drag, startPoint x: 296, startPoint y: 112, endPoint x: 233, endPoint y: 142, distance: 69.8
click at [233, 142] on div "· m + · x y = + · m · x + b" at bounding box center [307, 106] width 414 height 97
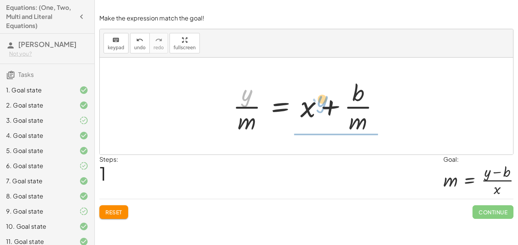
drag, startPoint x: 243, startPoint y: 97, endPoint x: 319, endPoint y: 102, distance: 75.7
click at [319, 102] on div at bounding box center [309, 106] width 160 height 58
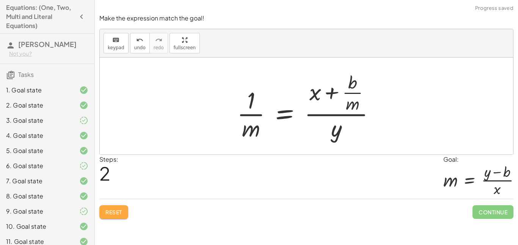
click at [124, 207] on button "Reset" at bounding box center [113, 213] width 29 height 14
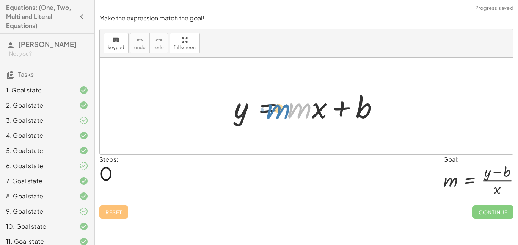
drag, startPoint x: 304, startPoint y: 114, endPoint x: 296, endPoint y: 115, distance: 8.0
click at [296, 115] on div at bounding box center [309, 106] width 159 height 39
click at [303, 112] on div at bounding box center [309, 106] width 159 height 39
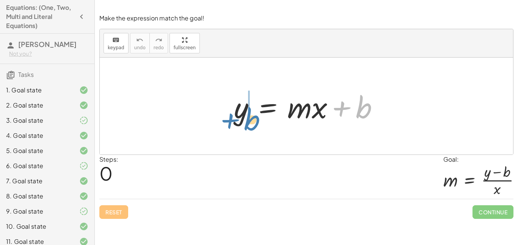
drag, startPoint x: 370, startPoint y: 111, endPoint x: 258, endPoint y: 123, distance: 112.2
click at [258, 123] on div at bounding box center [309, 106] width 159 height 39
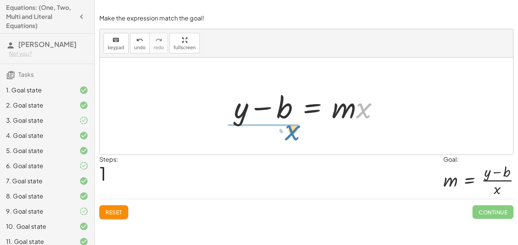
drag, startPoint x: 359, startPoint y: 110, endPoint x: 287, endPoint y: 132, distance: 75.8
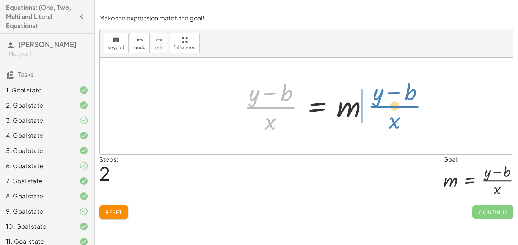
drag, startPoint x: 269, startPoint y: 107, endPoint x: 393, endPoint y: 109, distance: 124.1
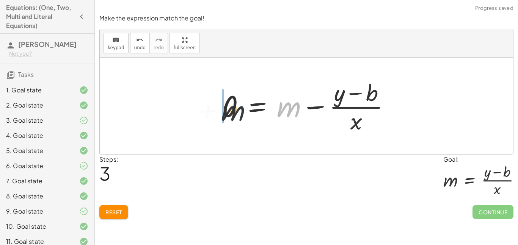
drag, startPoint x: 289, startPoint y: 111, endPoint x: 223, endPoint y: 113, distance: 65.7
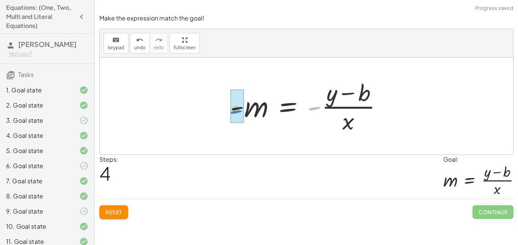
drag, startPoint x: 314, startPoint y: 110, endPoint x: 234, endPoint y: 113, distance: 79.4
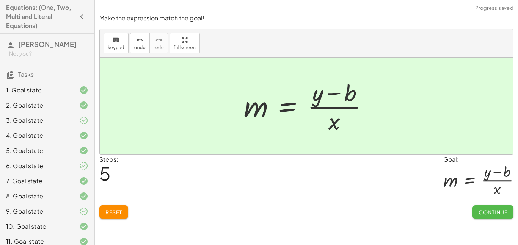
click at [489, 211] on span "Continue" at bounding box center [493, 212] width 29 height 7
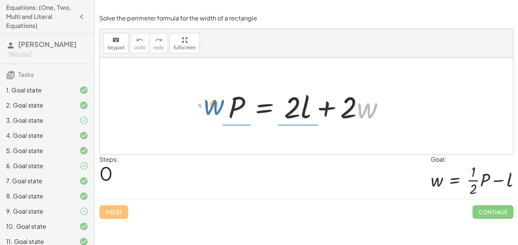
drag, startPoint x: 366, startPoint y: 113, endPoint x: 210, endPoint y: 109, distance: 156.0
click at [210, 109] on div "· w + · 2 P = + · 2 · l + · 2 · w" at bounding box center [307, 106] width 414 height 97
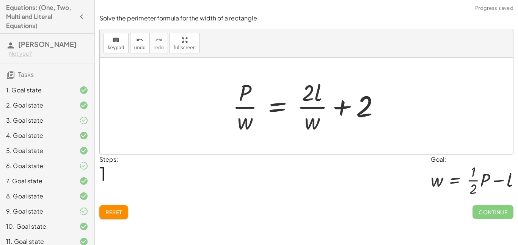
click at [124, 211] on button "Reset" at bounding box center [113, 213] width 29 height 14
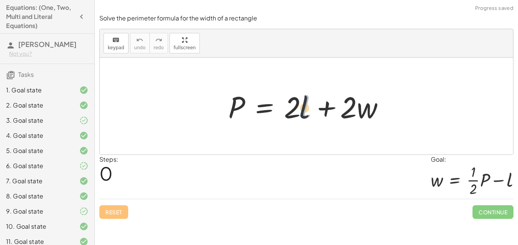
drag, startPoint x: 307, startPoint y: 113, endPoint x: 298, endPoint y: 116, distance: 9.7
click at [298, 116] on div at bounding box center [310, 106] width 170 height 39
click at [294, 109] on div at bounding box center [310, 106] width 170 height 39
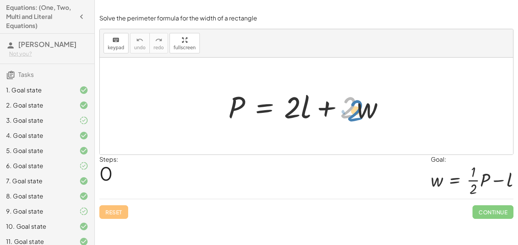
drag, startPoint x: 355, startPoint y: 109, endPoint x: 365, endPoint y: 116, distance: 12.5
click at [365, 116] on div at bounding box center [310, 106] width 170 height 39
drag, startPoint x: 350, startPoint y: 111, endPoint x: 220, endPoint y: 140, distance: 133.3
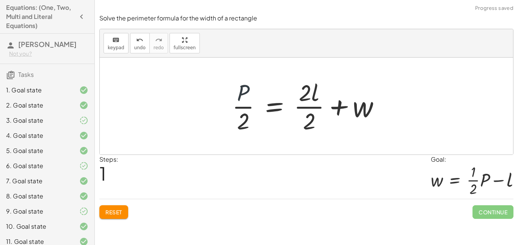
click at [242, 87] on div at bounding box center [309, 106] width 162 height 58
drag, startPoint x: 242, startPoint y: 87, endPoint x: 262, endPoint y: 102, distance: 25.4
click at [262, 102] on div at bounding box center [309, 106] width 162 height 58
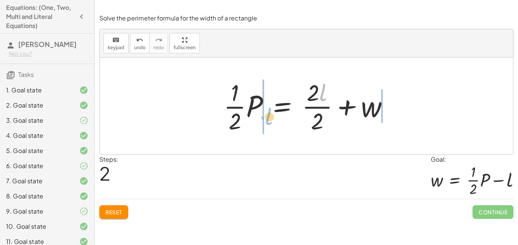
drag, startPoint x: 322, startPoint y: 92, endPoint x: 268, endPoint y: 113, distance: 57.9
click at [268, 113] on div at bounding box center [309, 106] width 179 height 58
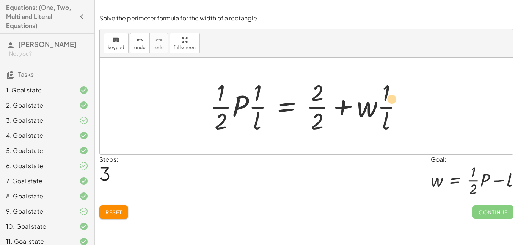
drag, startPoint x: 260, startPoint y: 94, endPoint x: 391, endPoint y: 94, distance: 130.9
click at [391, 94] on div at bounding box center [309, 106] width 206 height 58
click at [107, 242] on div "**********" at bounding box center [306, 122] width 423 height 245
click at [115, 215] on span "Reset" at bounding box center [113, 212] width 17 height 7
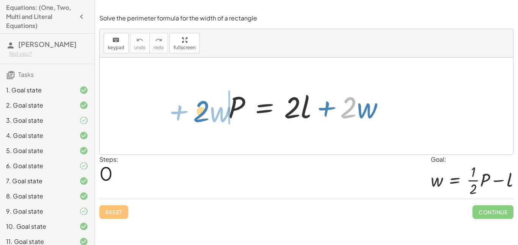
drag, startPoint x: 355, startPoint y: 105, endPoint x: 207, endPoint y: 108, distance: 147.6
click at [207, 108] on div "· 2 + · w P = + · 2 · l + · 2 · w" at bounding box center [307, 106] width 414 height 97
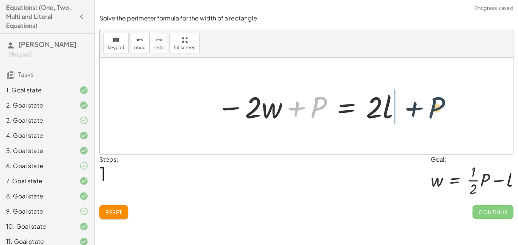
drag, startPoint x: 316, startPoint y: 108, endPoint x: 433, endPoint y: 108, distance: 117.2
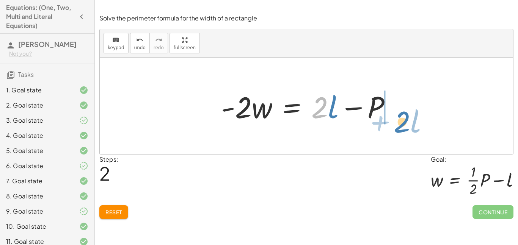
drag, startPoint x: 322, startPoint y: 103, endPoint x: 403, endPoint y: 107, distance: 80.9
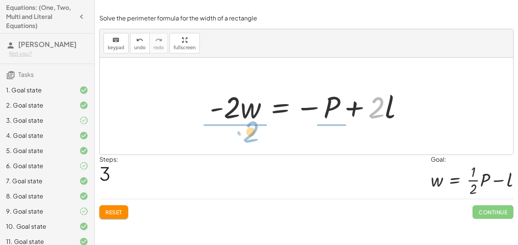
drag, startPoint x: 376, startPoint y: 100, endPoint x: 251, endPoint y: 124, distance: 127.9
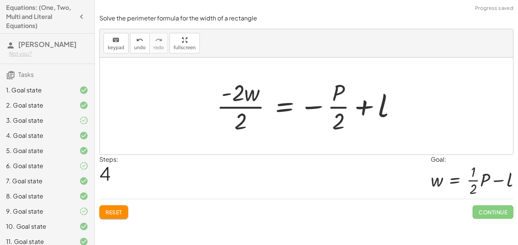
click at [231, 95] on div at bounding box center [310, 106] width 194 height 58
click at [242, 101] on div at bounding box center [310, 106] width 194 height 58
click at [246, 107] on div at bounding box center [311, 106] width 190 height 58
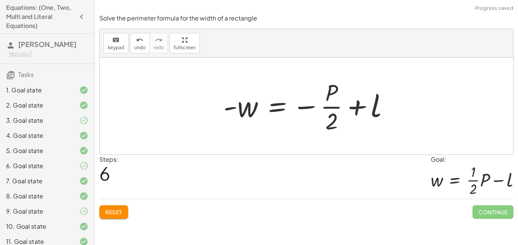
click at [231, 107] on div at bounding box center [310, 106] width 180 height 58
drag, startPoint x: 230, startPoint y: 106, endPoint x: 308, endPoint y: 105, distance: 78.9
click at [308, 105] on div at bounding box center [310, 106] width 180 height 58
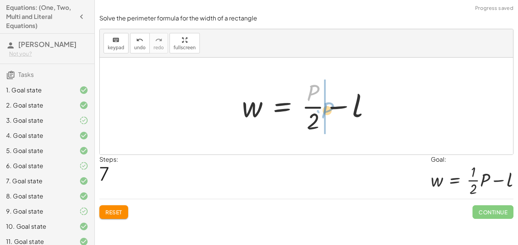
drag, startPoint x: 313, startPoint y: 94, endPoint x: 327, endPoint y: 112, distance: 22.1
click at [327, 112] on div at bounding box center [309, 106] width 142 height 58
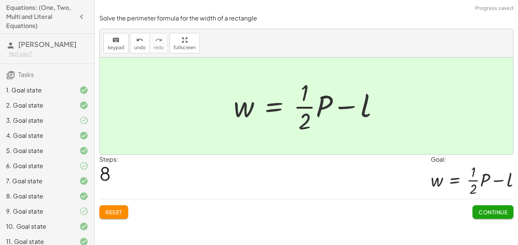
click at [493, 206] on button "Continue" at bounding box center [493, 213] width 41 height 14
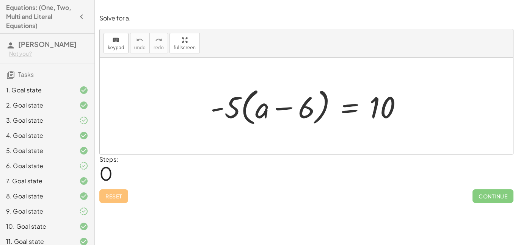
click at [244, 112] on div at bounding box center [310, 107] width 206 height 44
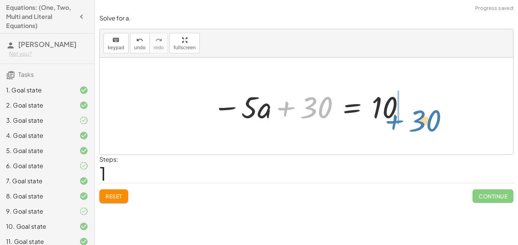
drag, startPoint x: 312, startPoint y: 101, endPoint x: 420, endPoint y: 114, distance: 108.9
click at [420, 114] on div "· - 5 · ( + a − 6 ) = 10 + 30 − a = 10 · 5 · + 30" at bounding box center [307, 106] width 414 height 97
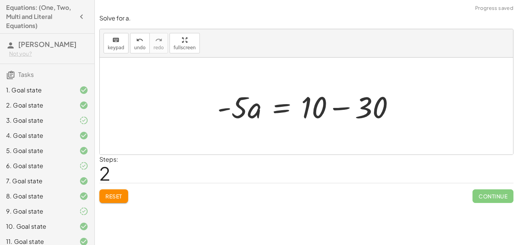
click at [337, 108] on div at bounding box center [309, 106] width 191 height 39
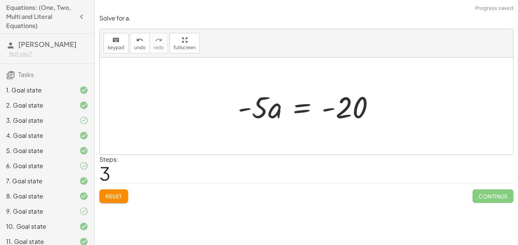
click at [259, 107] on div at bounding box center [309, 106] width 151 height 39
drag, startPoint x: 260, startPoint y: 107, endPoint x: 375, endPoint y: 132, distance: 117.7
click at [375, 132] on div "· - 5 · ( + a − 6 ) = 10 − · 5 · a + 30 = 10 · - 5 · a = + 10 − 30 · - 5 a = · …" at bounding box center [307, 106] width 414 height 97
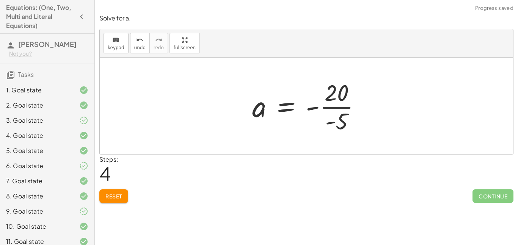
click at [360, 111] on div at bounding box center [310, 106] width 122 height 58
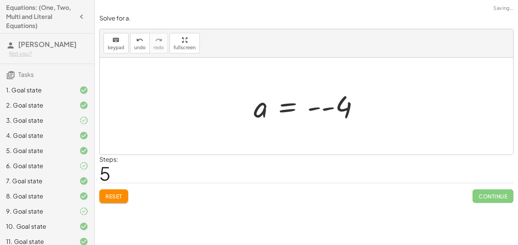
click at [316, 108] on div at bounding box center [309, 107] width 119 height 38
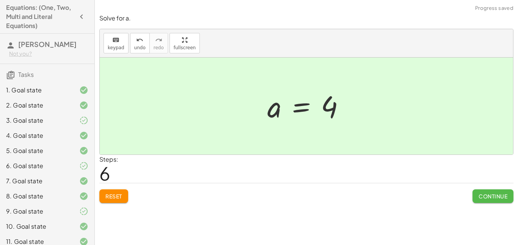
click at [484, 194] on span "Continue" at bounding box center [493, 196] width 29 height 7
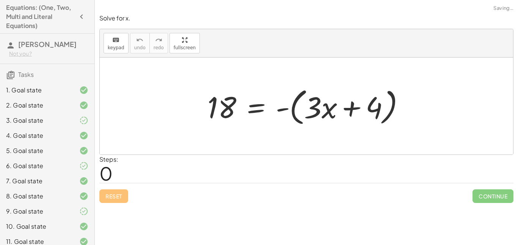
click at [338, 111] on div at bounding box center [309, 107] width 211 height 44
click at [294, 102] on div at bounding box center [309, 107] width 211 height 44
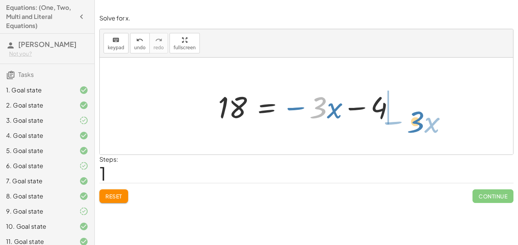
drag, startPoint x: 319, startPoint y: 101, endPoint x: 417, endPoint y: 114, distance: 98.0
click at [417, 114] on div "18 = - ( + · 3 · x + 4 ) · 3 − · x 18 = − · 3 · x 4 −" at bounding box center [307, 106] width 414 height 97
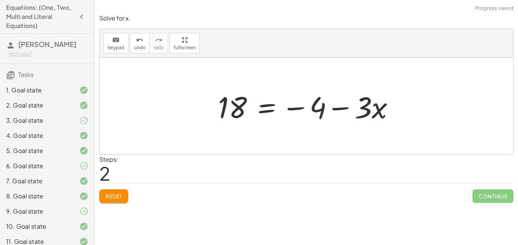
click at [313, 104] on div at bounding box center [309, 106] width 190 height 39
click at [298, 109] on div at bounding box center [309, 106] width 190 height 39
drag, startPoint x: 302, startPoint y: 101, endPoint x: 239, endPoint y: 100, distance: 62.6
click at [239, 100] on div at bounding box center [309, 106] width 190 height 39
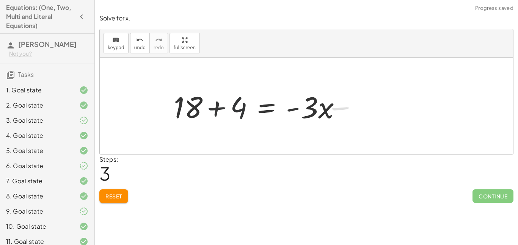
click at [233, 104] on div at bounding box center [259, 106] width 181 height 39
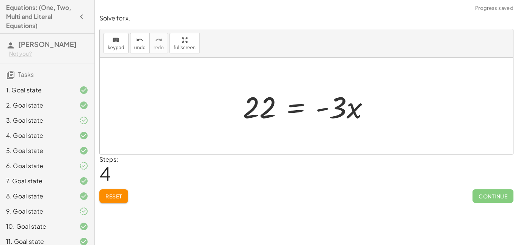
click at [326, 108] on div at bounding box center [309, 106] width 140 height 39
drag, startPoint x: 326, startPoint y: 108, endPoint x: 338, endPoint y: 119, distance: 15.6
click at [338, 119] on div at bounding box center [309, 106] width 140 height 39
drag, startPoint x: 338, startPoint y: 114, endPoint x: 255, endPoint y: 146, distance: 89.2
click at [255, 146] on div "18 = - ( + · 3 · x + 4 ) 18 = − · 3 · x − 4 18 = − 4 − · 3 · x + 18 + 4 = · - 3…" at bounding box center [307, 106] width 414 height 97
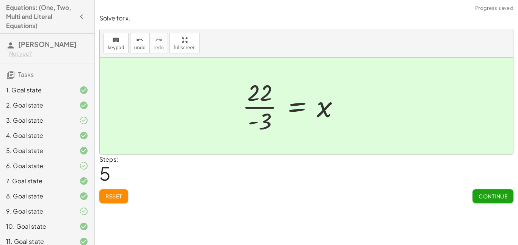
click at [257, 112] on div at bounding box center [294, 106] width 111 height 58
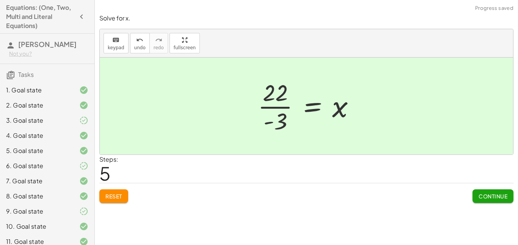
click at [506, 191] on button "Continue" at bounding box center [493, 197] width 41 height 14
